Goal: Answer question/provide support: Share knowledge or assist other users

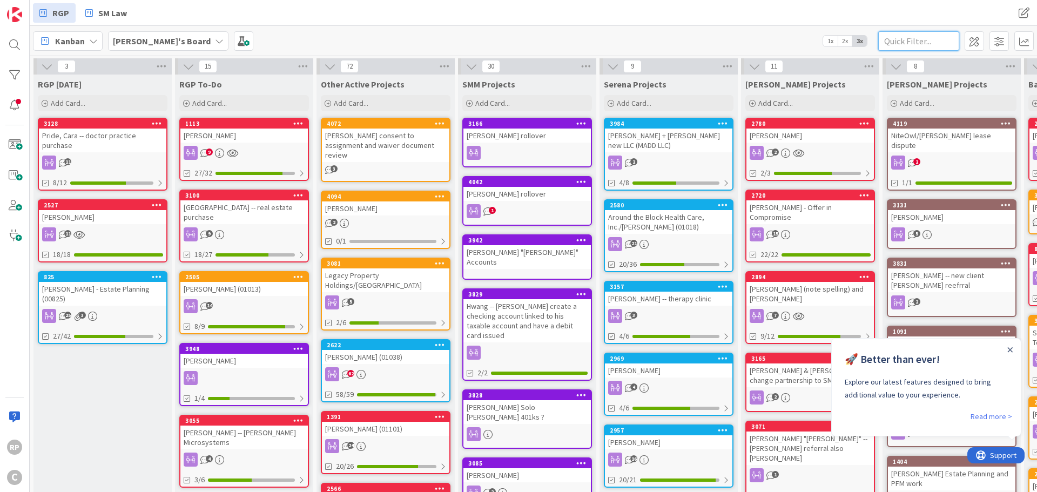
click at [924, 44] on input "text" at bounding box center [918, 40] width 81 height 19
click at [990, 416] on link "Read more >" at bounding box center [992, 416] width 42 height 13
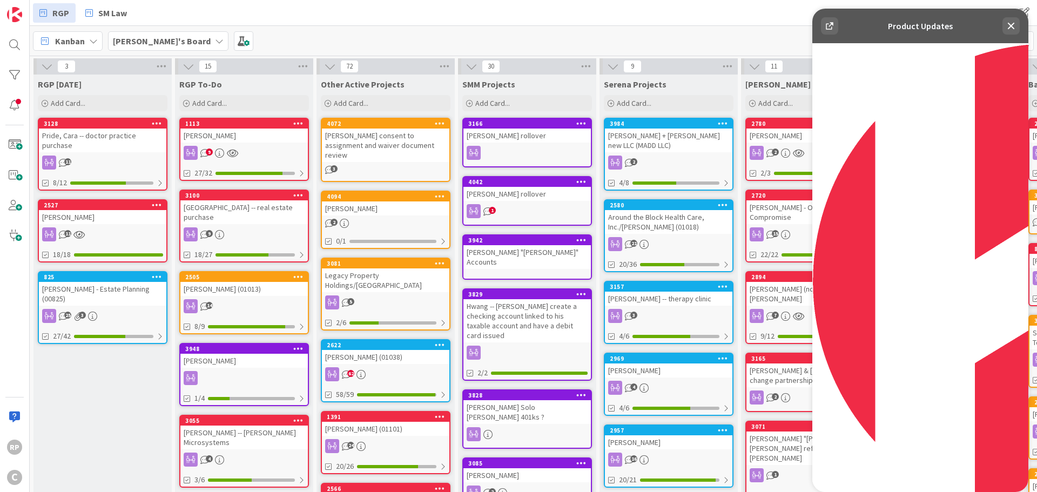
scroll to position [138, 0]
click at [1012, 21] on icon at bounding box center [1011, 25] width 13 height 13
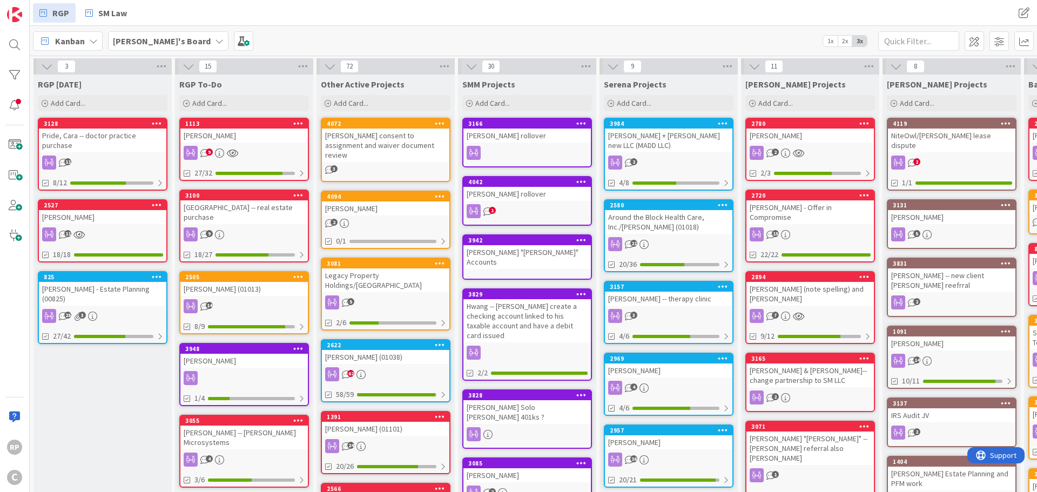
scroll to position [0, 0]
click at [904, 45] on input "text" at bounding box center [918, 40] width 81 height 19
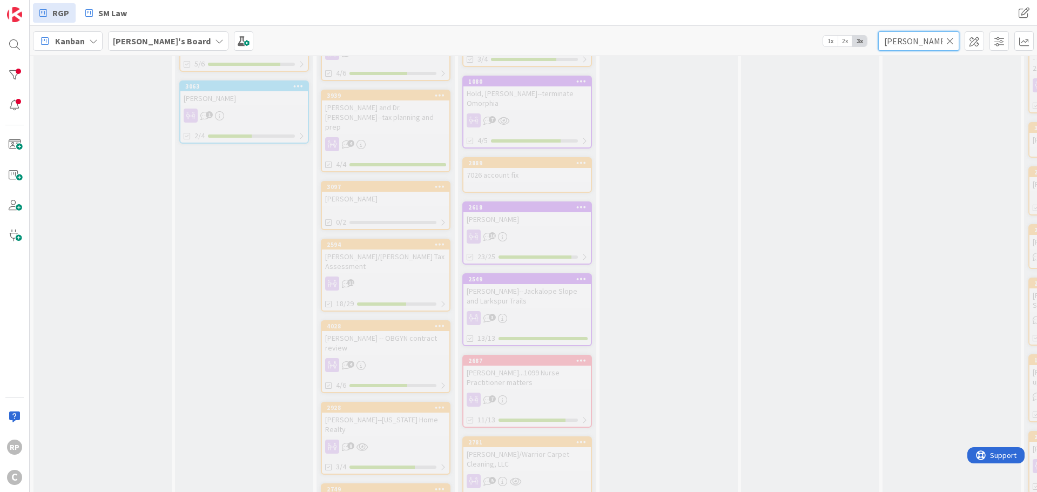
scroll to position [1405, 0]
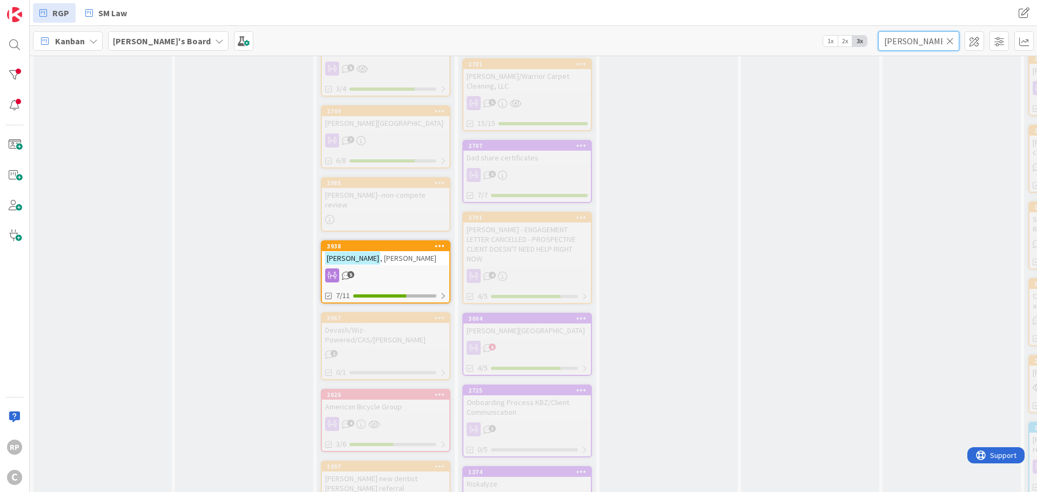
type input "[PERSON_NAME]"
click at [380, 253] on span ", [PERSON_NAME]" at bounding box center [408, 258] width 56 height 10
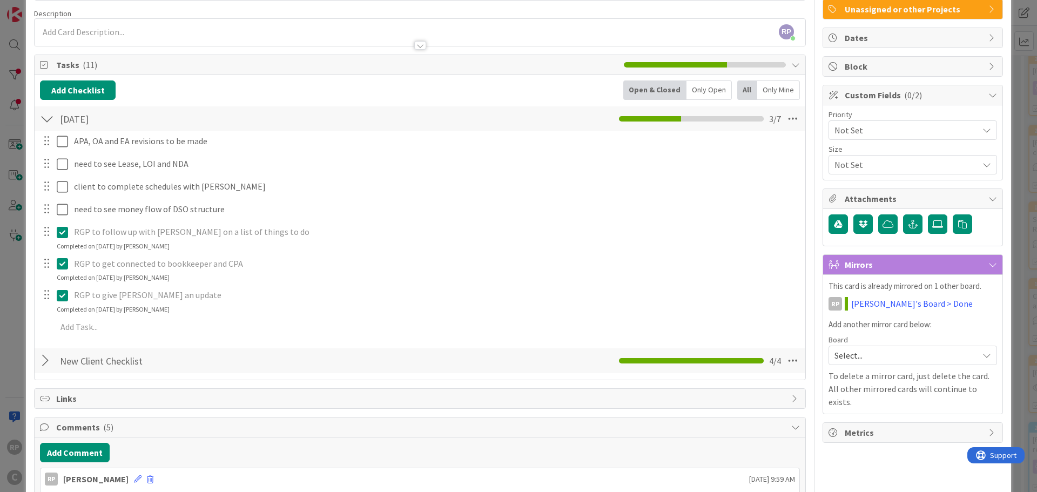
scroll to position [108, 0]
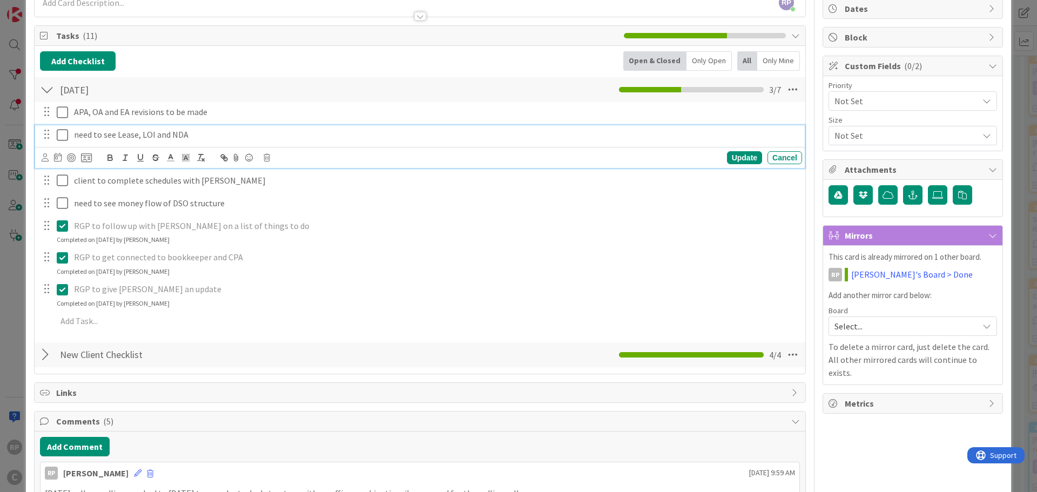
click at [62, 134] on icon at bounding box center [62, 135] width 11 height 13
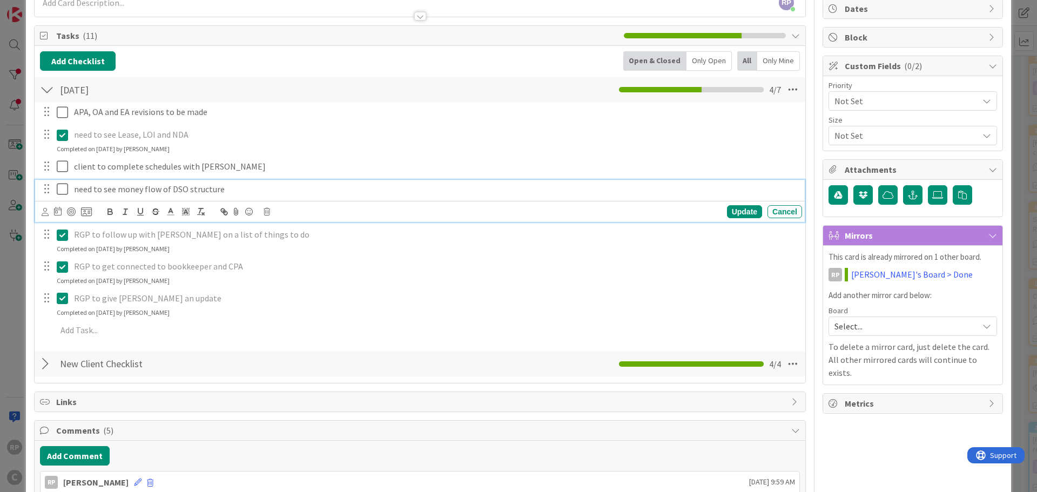
click at [64, 188] on icon at bounding box center [62, 189] width 11 height 13
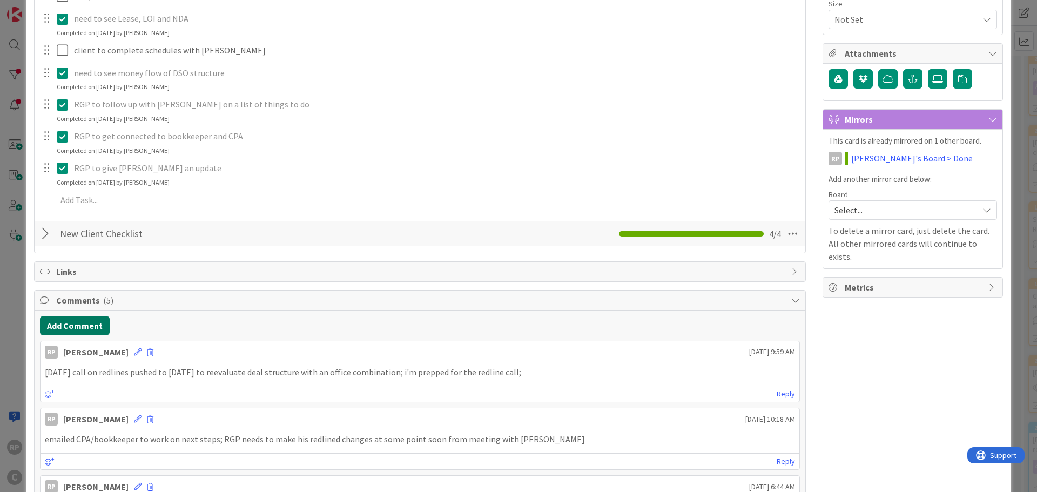
scroll to position [216, 0]
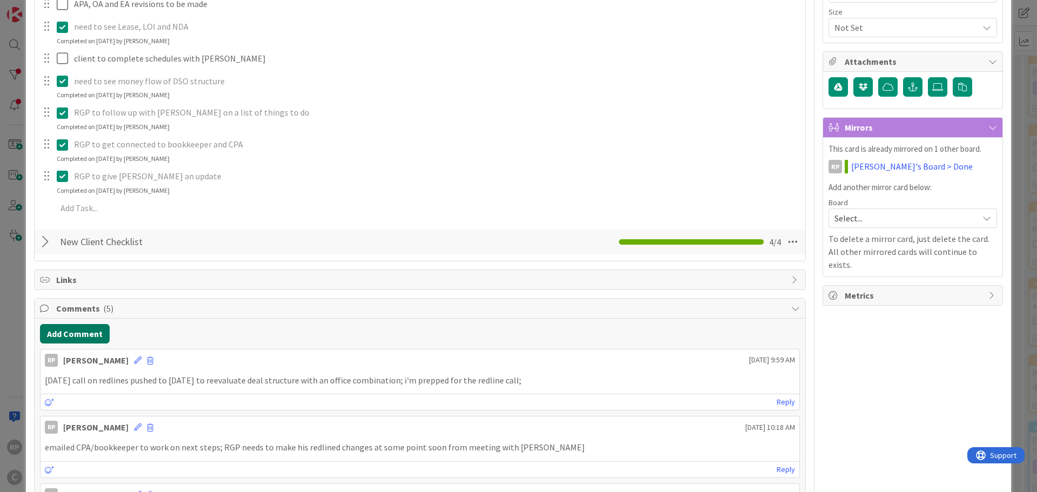
click at [74, 331] on button "Add Comment" at bounding box center [75, 333] width 70 height 19
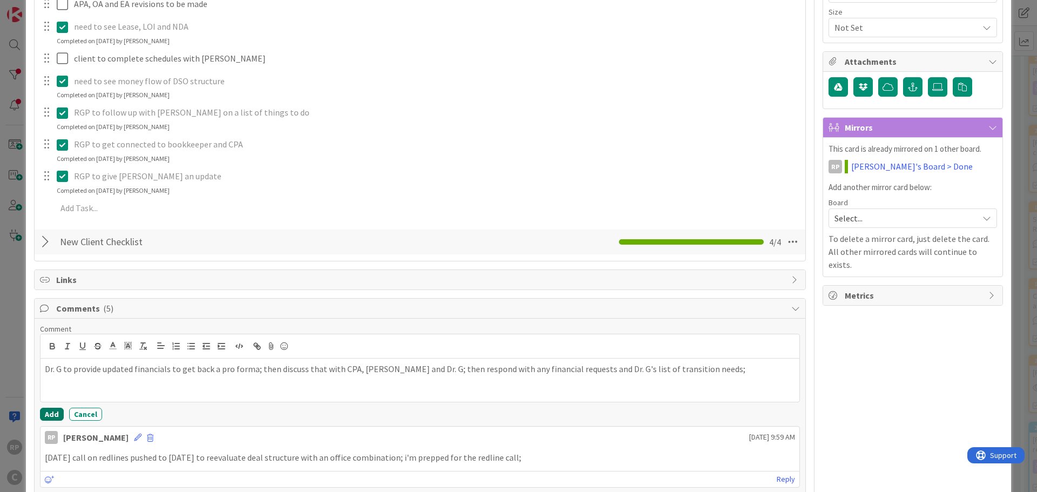
click at [58, 410] on button "Add" at bounding box center [52, 414] width 24 height 13
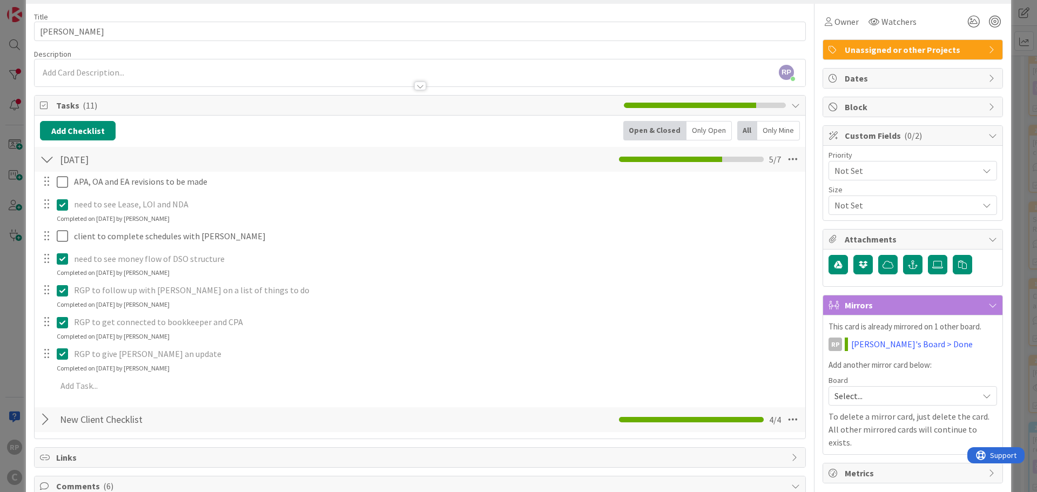
scroll to position [0, 0]
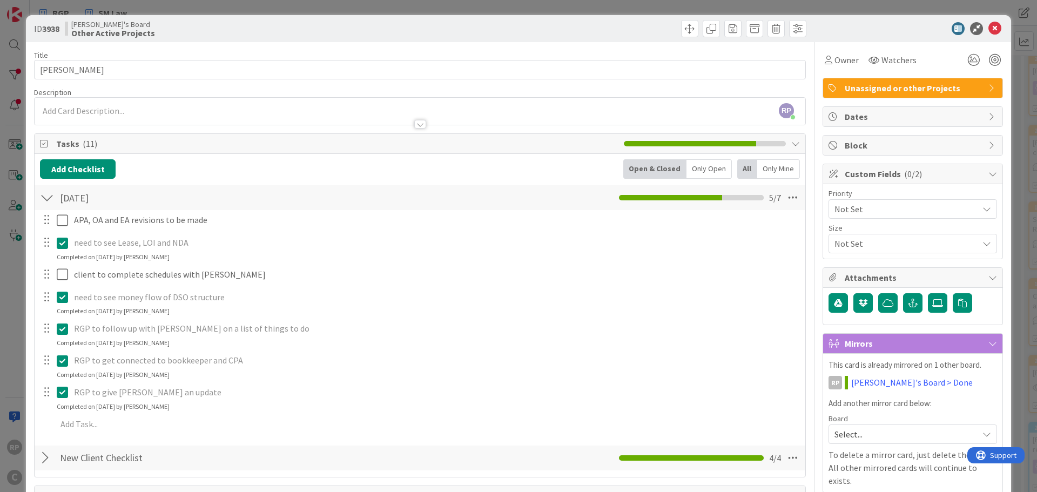
click at [995, 26] on div at bounding box center [907, 28] width 191 height 13
click at [684, 26] on span at bounding box center [689, 28] width 17 height 17
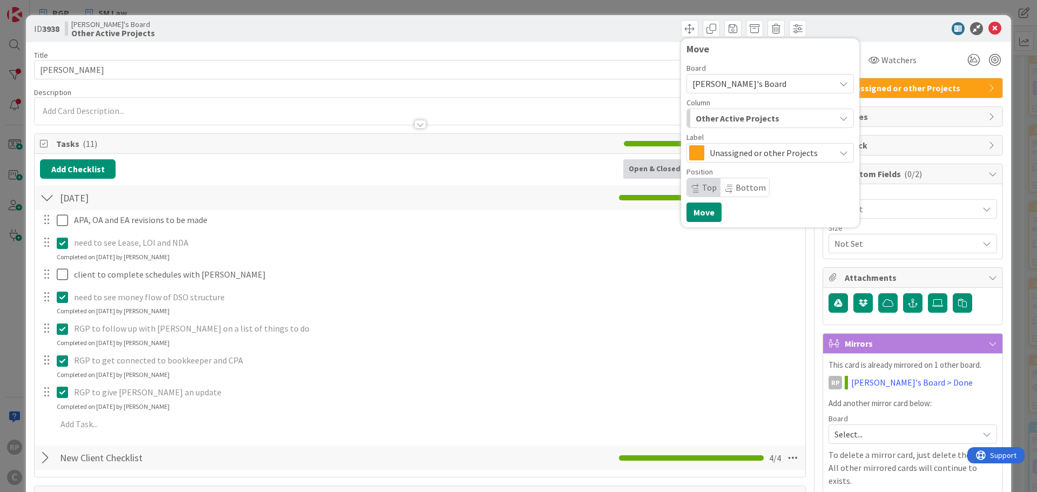
click at [694, 187] on span "Top" at bounding box center [703, 187] width 33 height 18
click at [702, 212] on button "Move" at bounding box center [704, 212] width 35 height 19
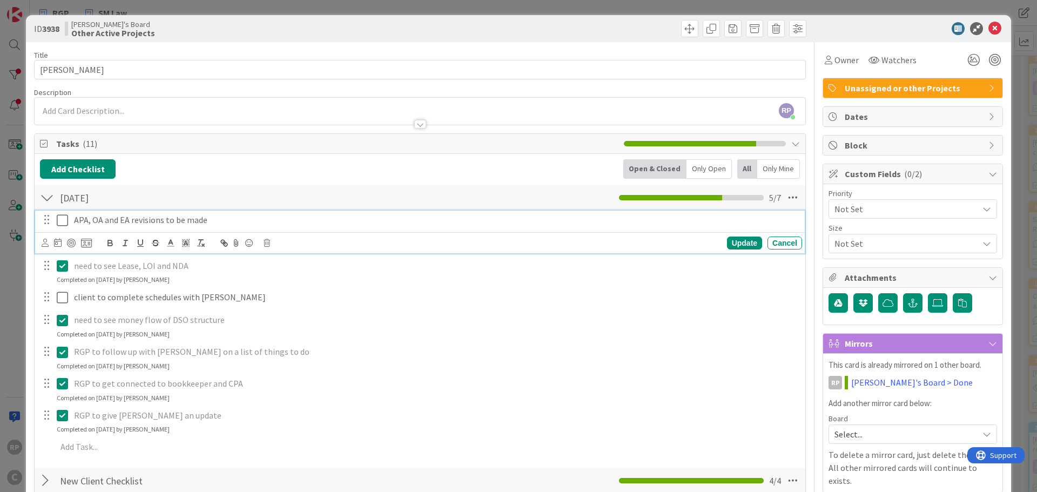
click at [223, 222] on p "APA, OA and EA revisions to be made" at bounding box center [436, 220] width 724 height 12
click at [739, 245] on div "Update" at bounding box center [744, 243] width 35 height 13
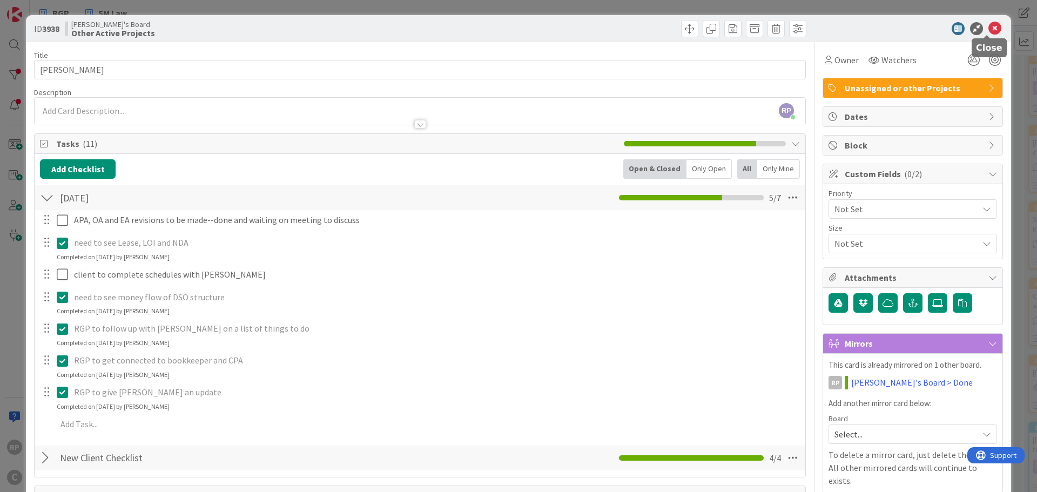
click at [989, 31] on icon at bounding box center [995, 28] width 13 height 13
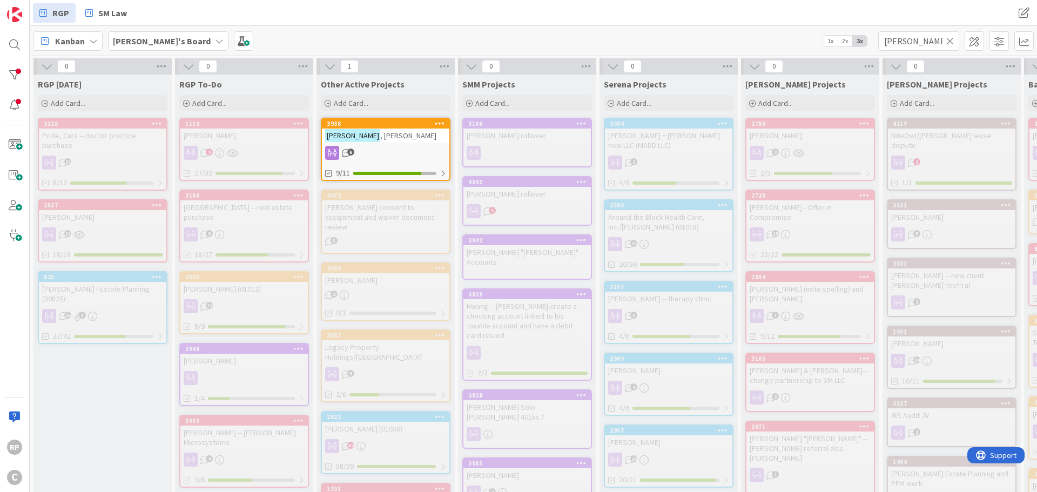
click at [949, 37] on icon at bounding box center [951, 41] width 8 height 10
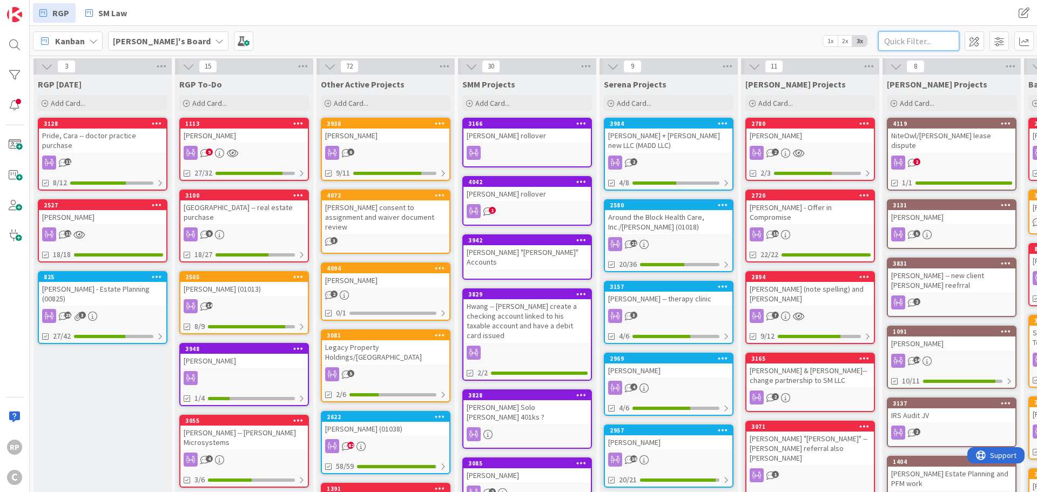
click at [895, 44] on input "text" at bounding box center [918, 40] width 81 height 19
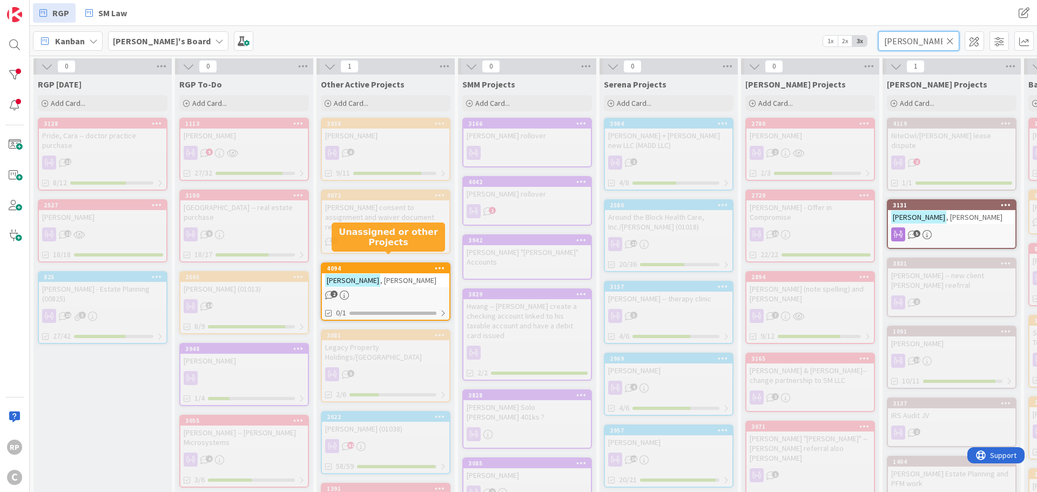
type input "[PERSON_NAME]"
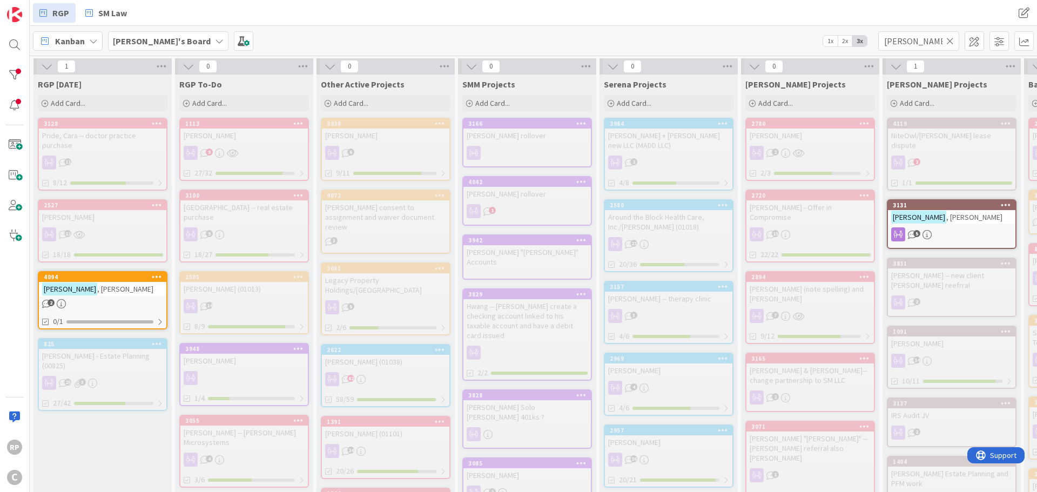
click at [952, 41] on icon at bounding box center [951, 41] width 8 height 10
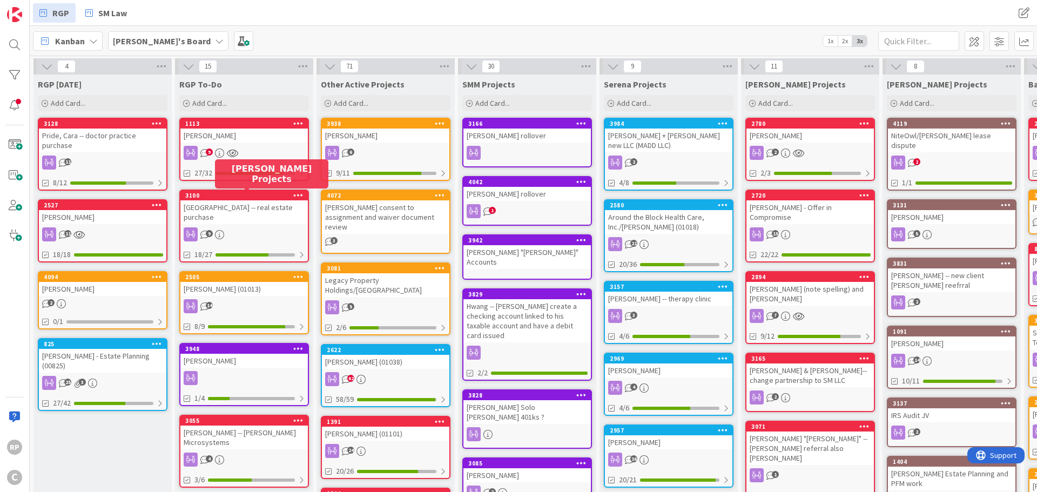
click at [242, 196] on div "3100" at bounding box center [246, 196] width 123 height 8
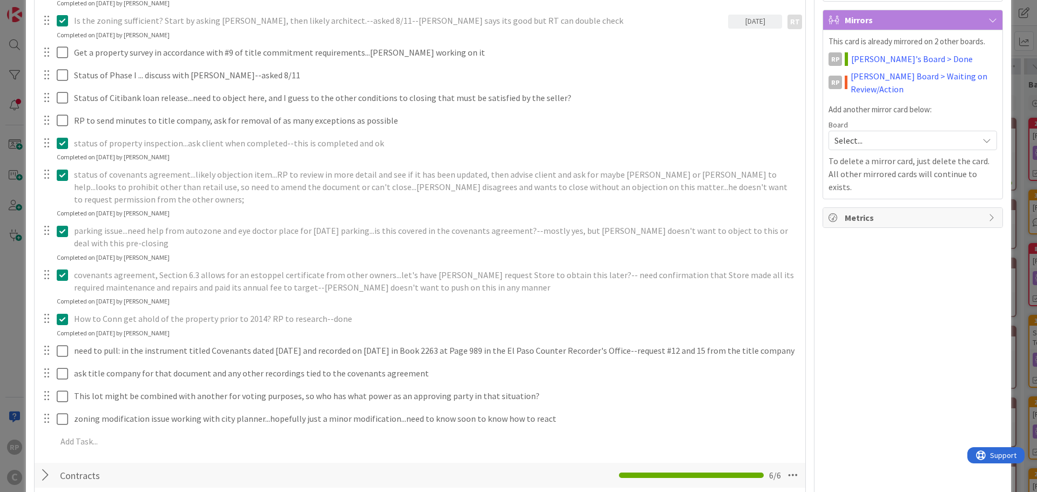
scroll to position [324, 0]
